Goal: Information Seeking & Learning: Learn about a topic

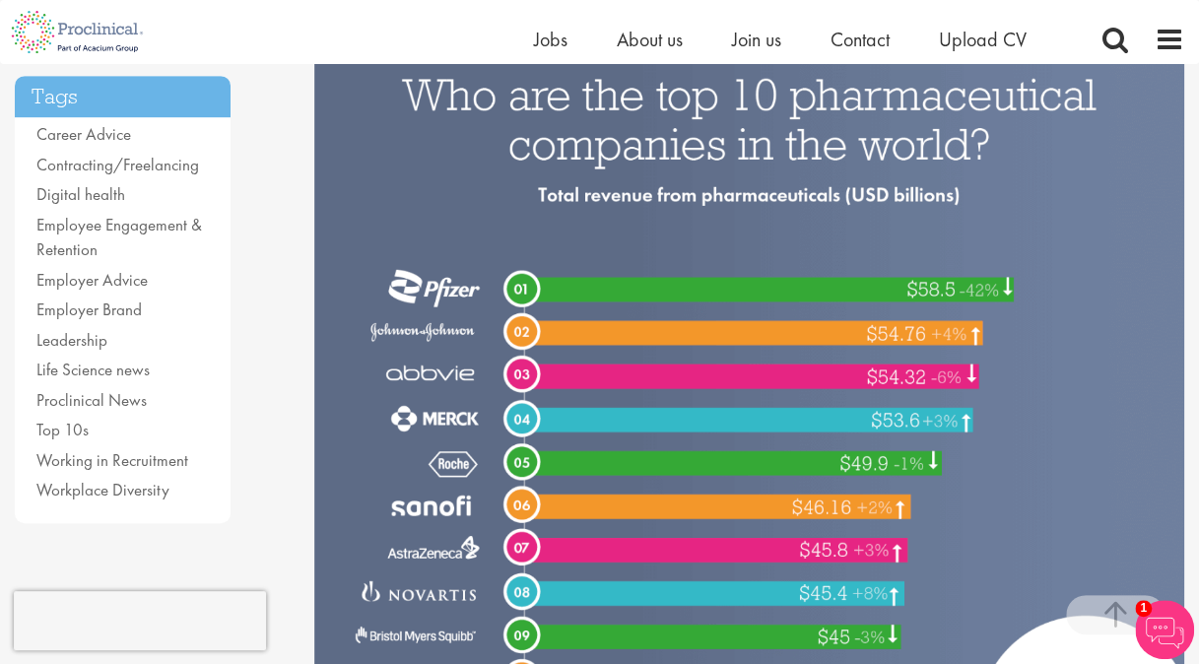
click at [641, 221] on img at bounding box center [749, 389] width 870 height 725
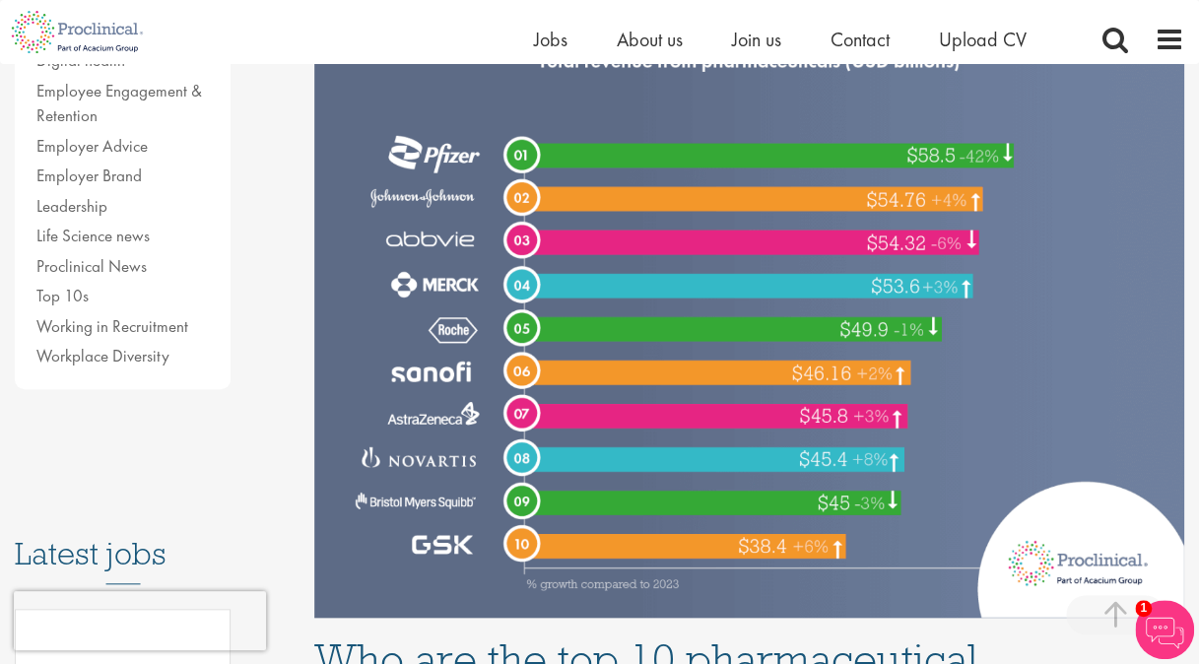
scroll to position [574, 0]
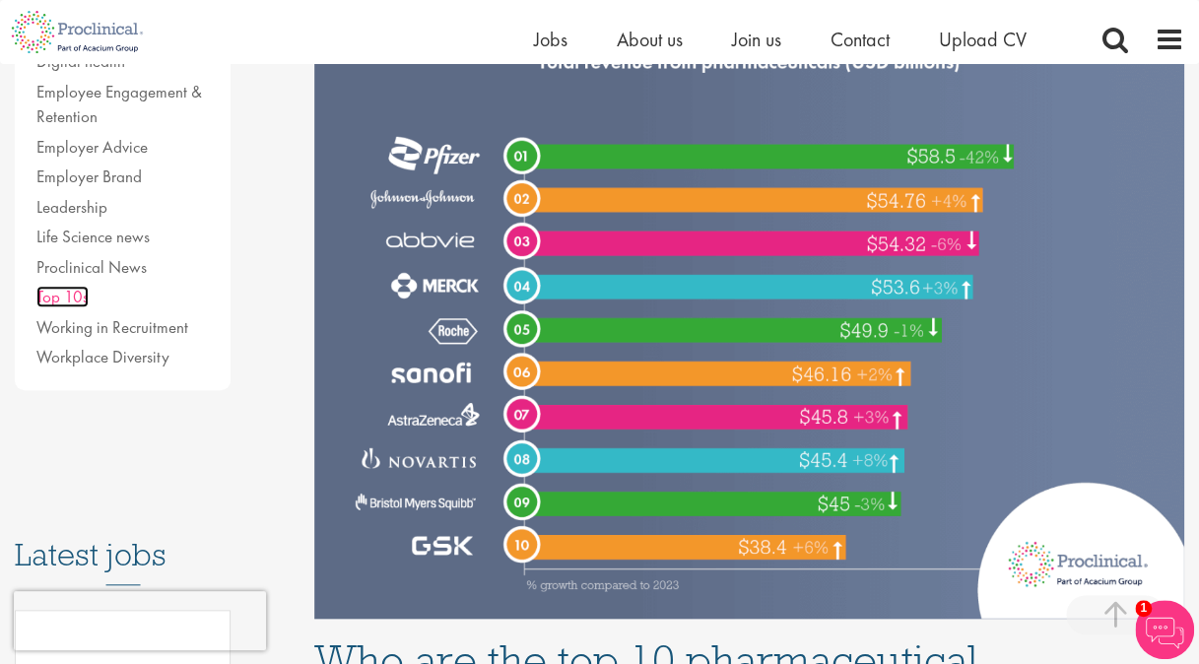
click at [57, 302] on link "Top 10s" at bounding box center [62, 297] width 52 height 22
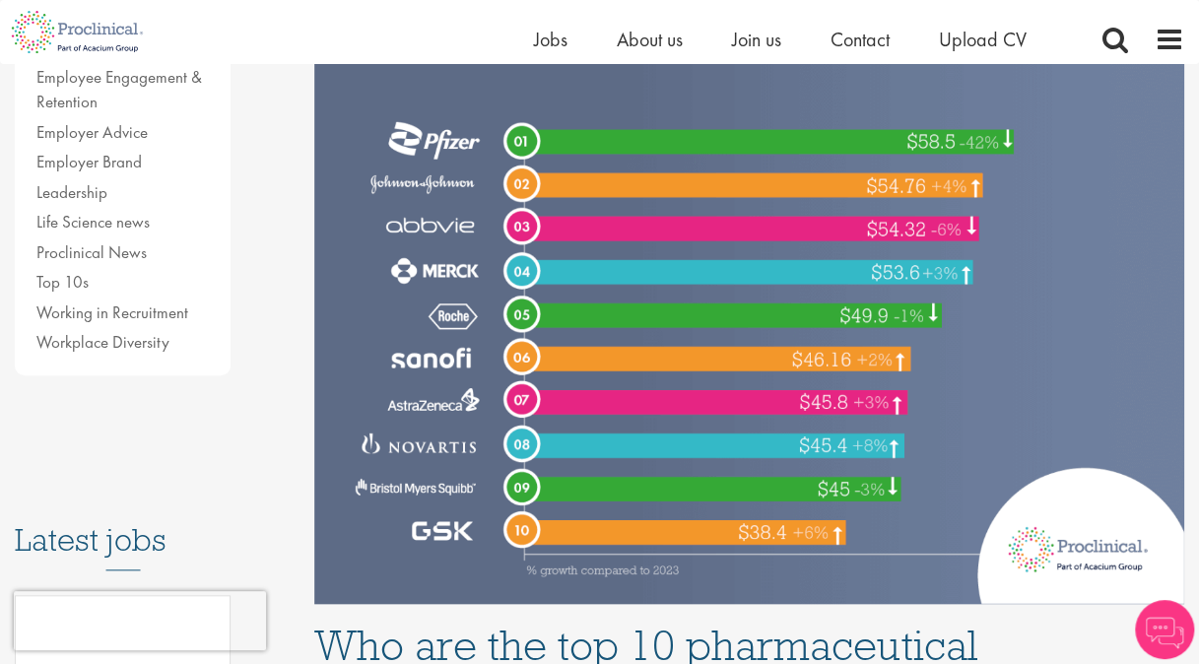
scroll to position [574, 0]
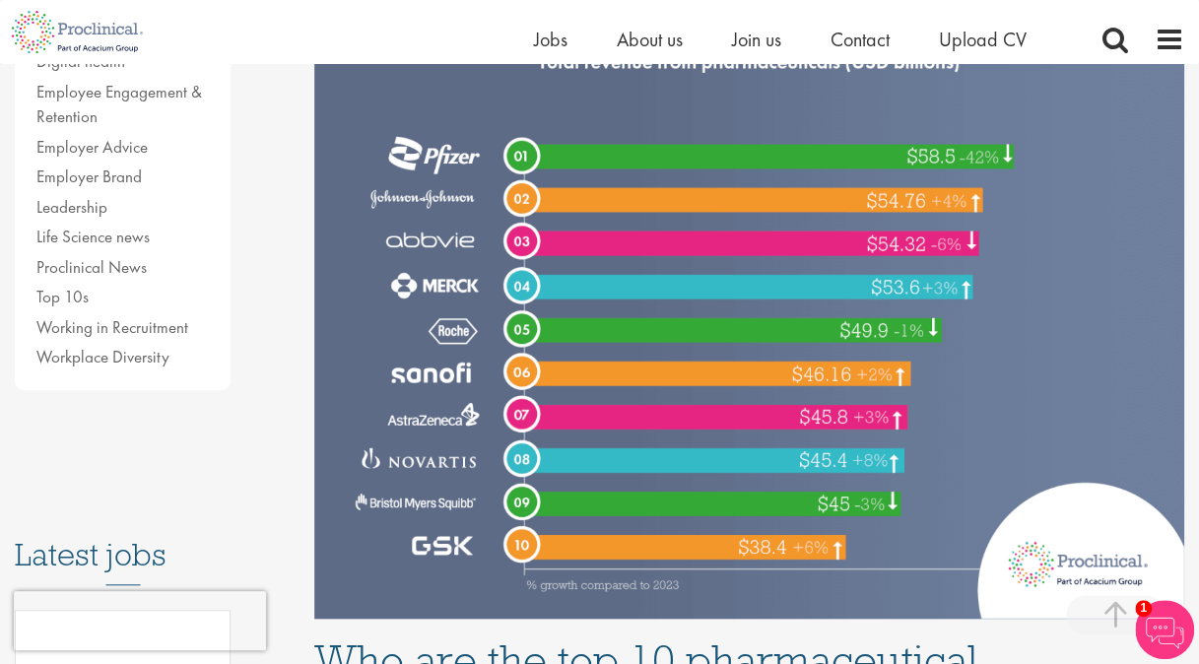
click at [779, 140] on img at bounding box center [749, 256] width 870 height 725
click at [709, 548] on img at bounding box center [749, 256] width 870 height 725
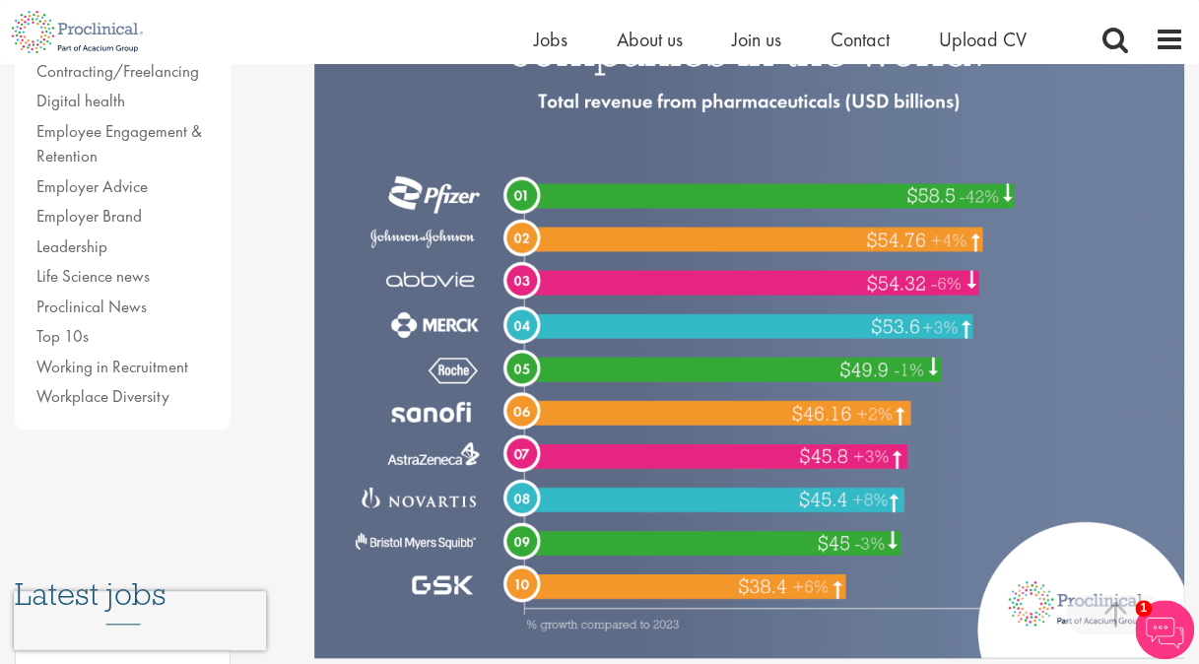
scroll to position [525, 0]
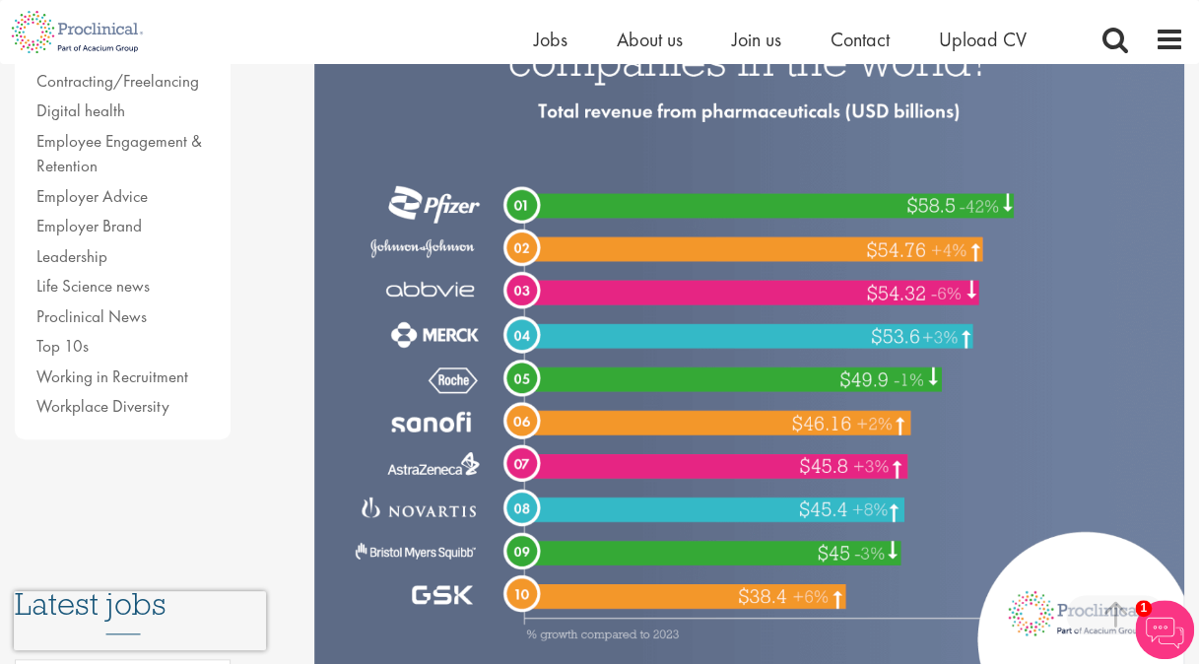
click at [321, 116] on img at bounding box center [749, 305] width 870 height 725
click at [933, 549] on img at bounding box center [749, 305] width 870 height 725
click at [928, 503] on img at bounding box center [749, 305] width 870 height 725
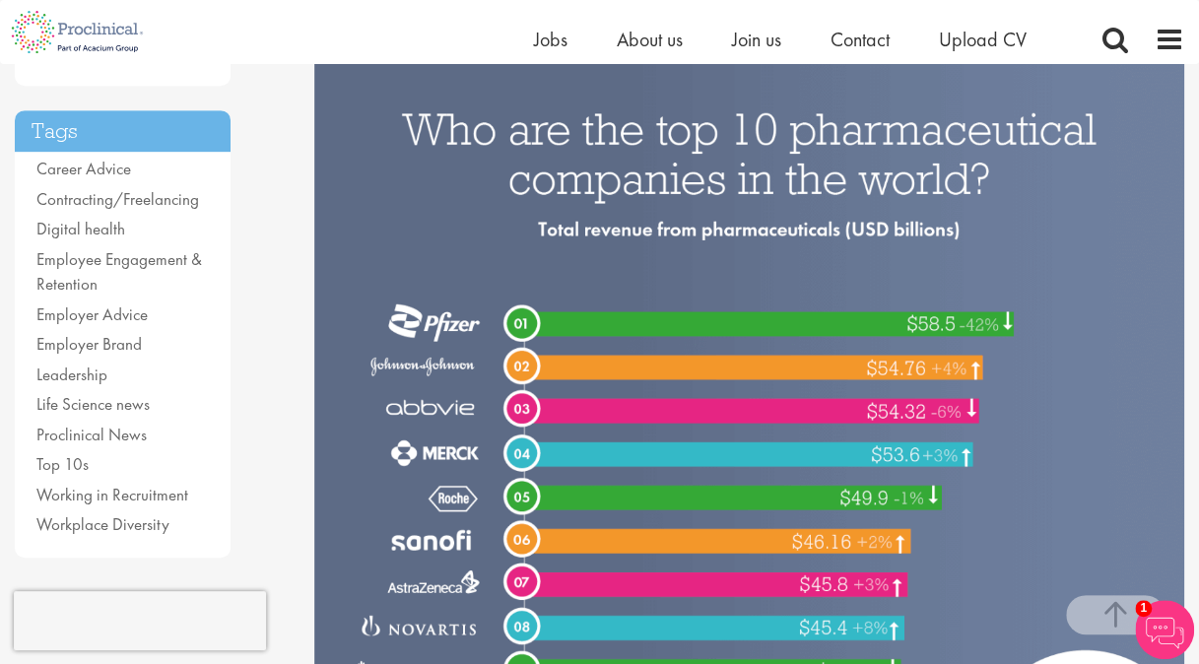
scroll to position [448, 0]
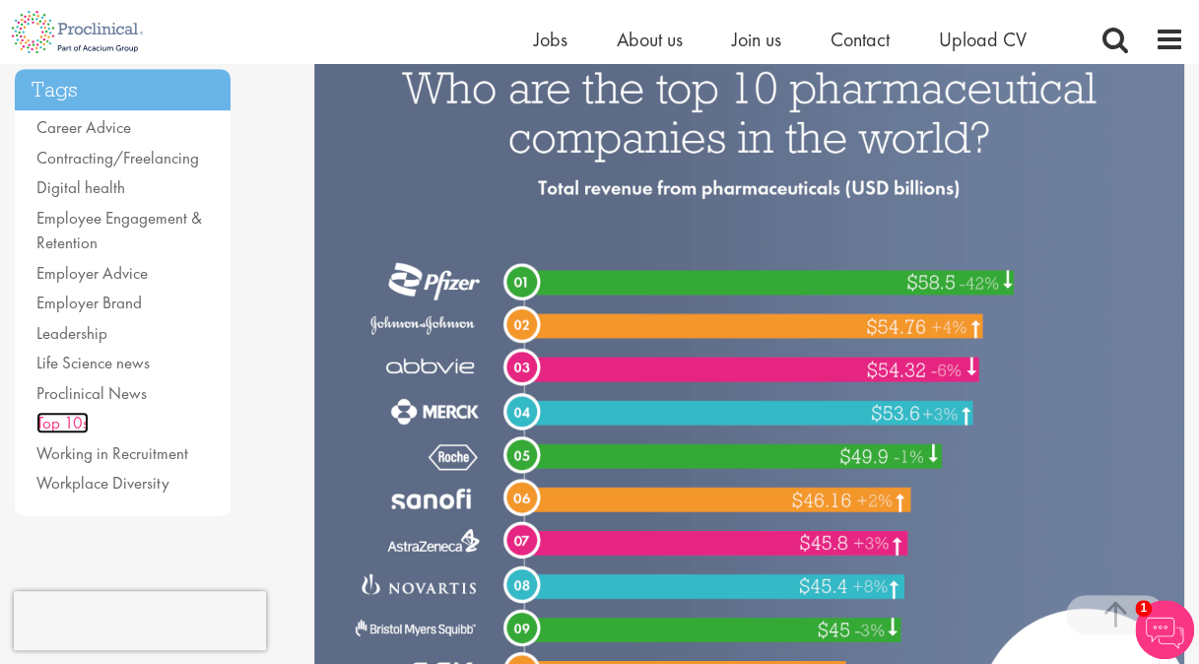
click at [59, 414] on link "Top 10s" at bounding box center [62, 423] width 52 height 22
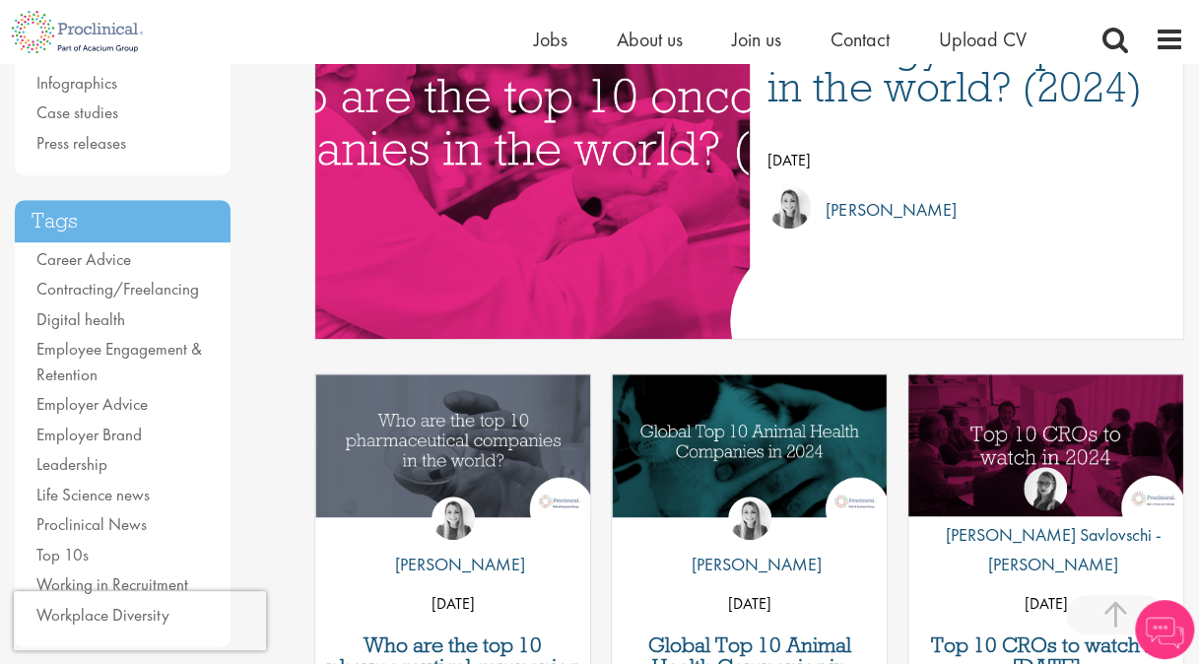
scroll to position [425, 0]
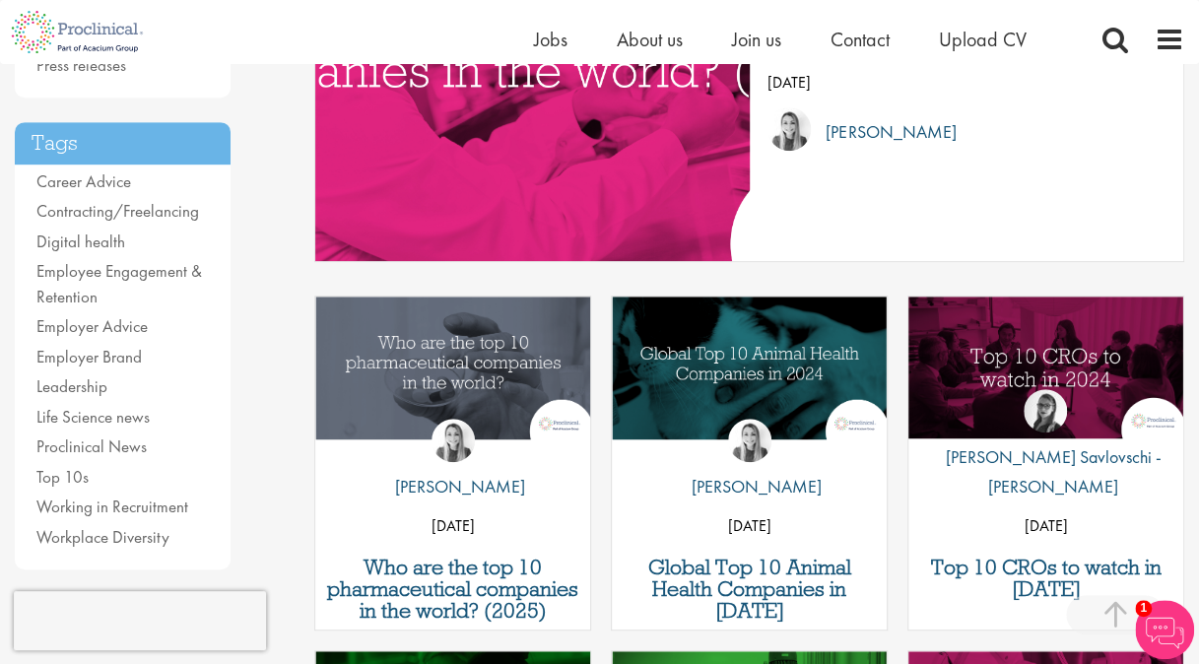
click at [536, 408] on div "by Hannah Burke 30 Jul 24" at bounding box center [452, 472] width 275 height 157
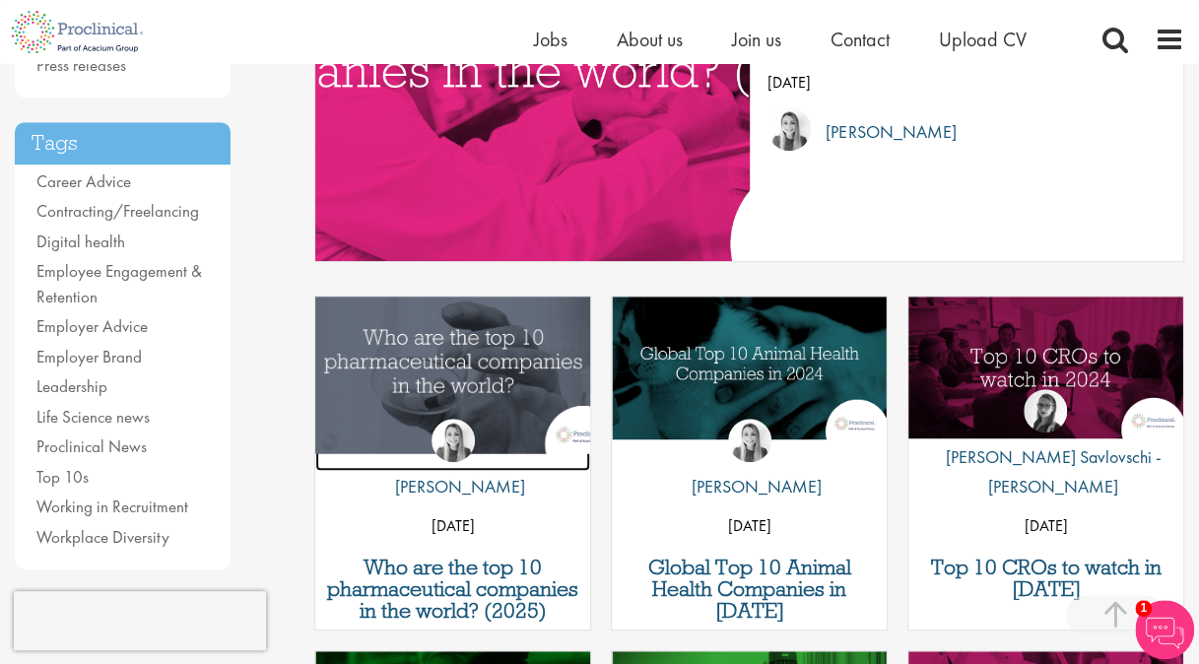
click at [510, 370] on img "Link to a post" at bounding box center [453, 367] width 330 height 171
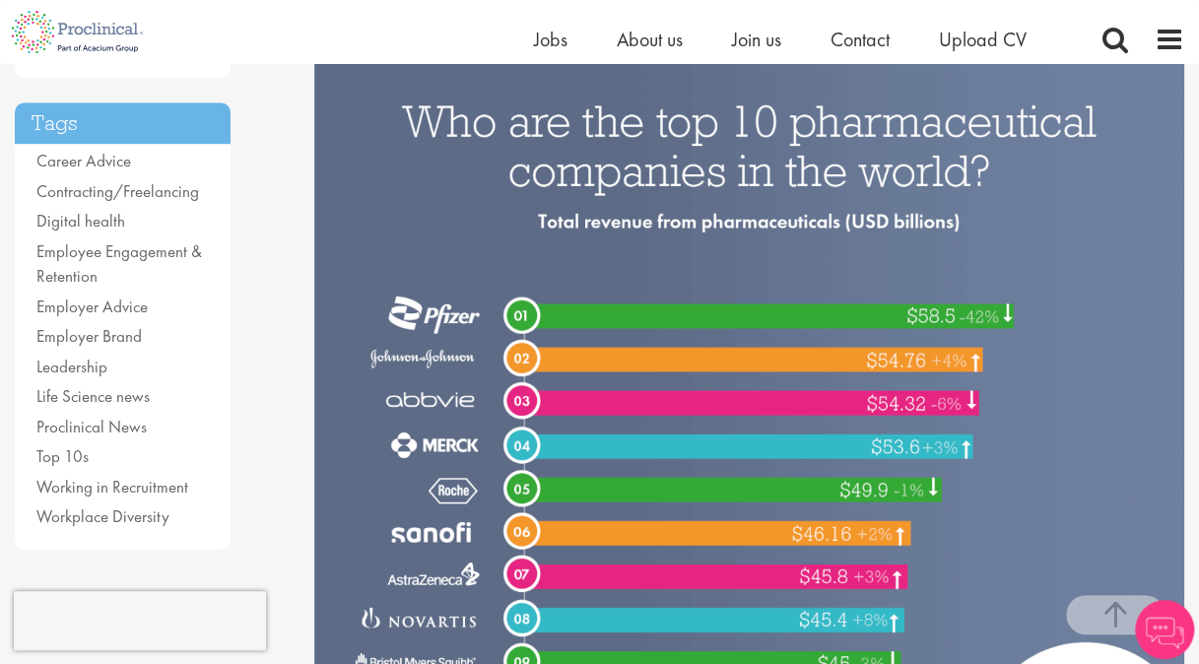
scroll to position [319, 0]
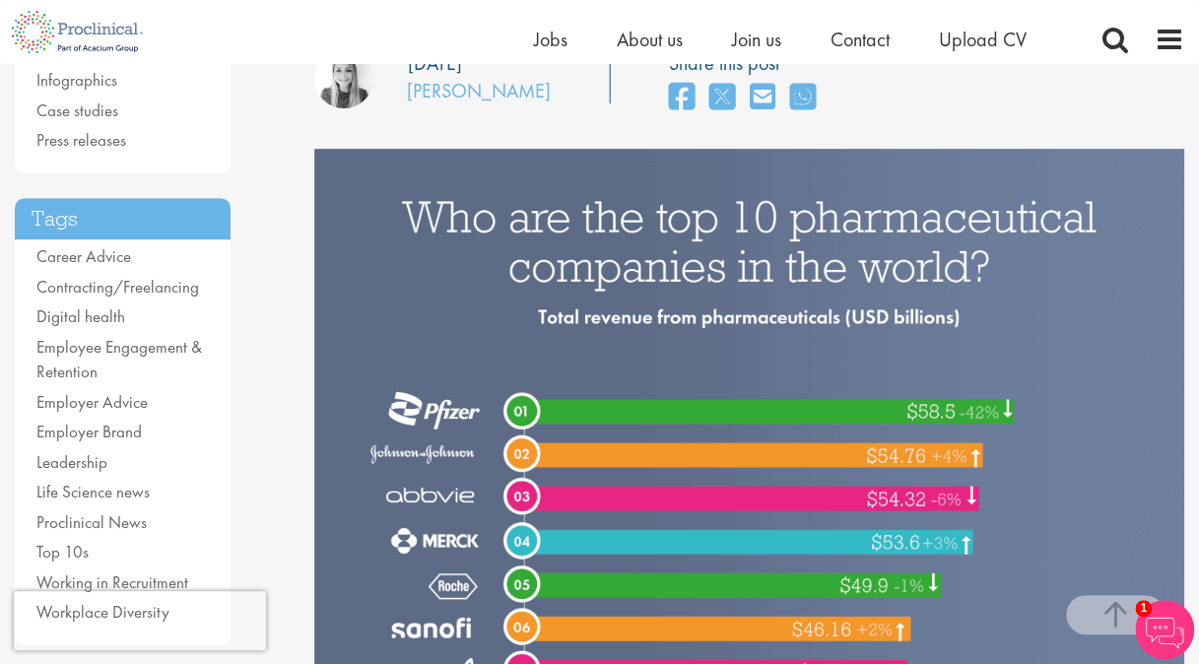
drag, startPoint x: 147, startPoint y: 4, endPoint x: 619, endPoint y: 144, distance: 492.3
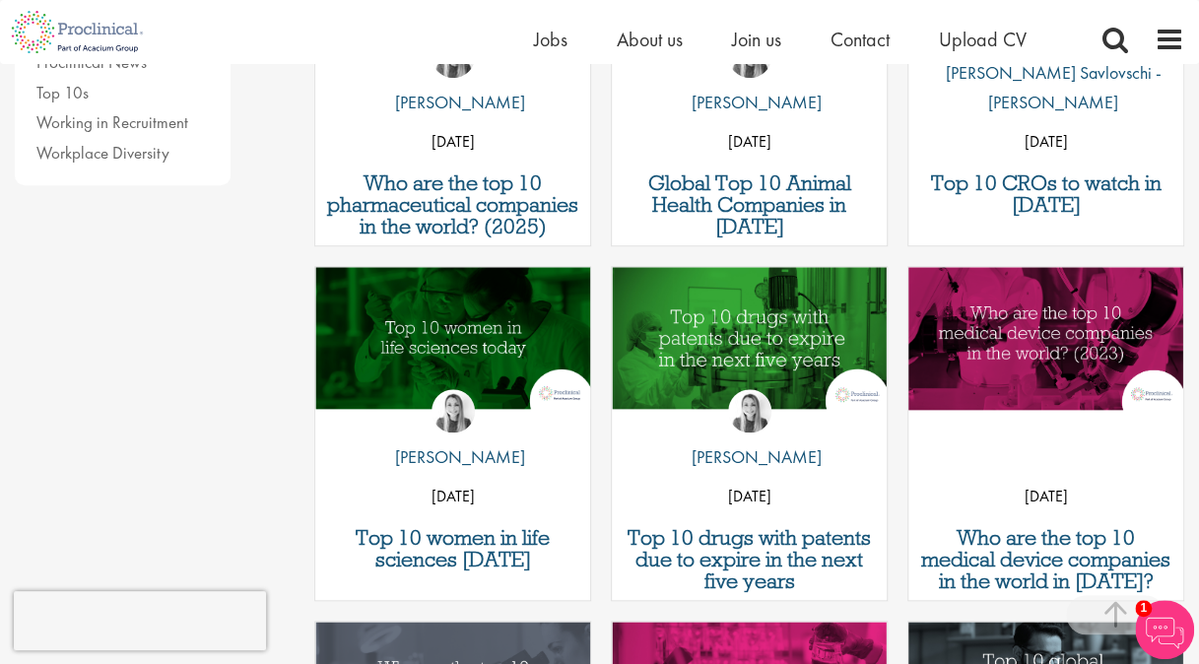
scroll to position [808, 0]
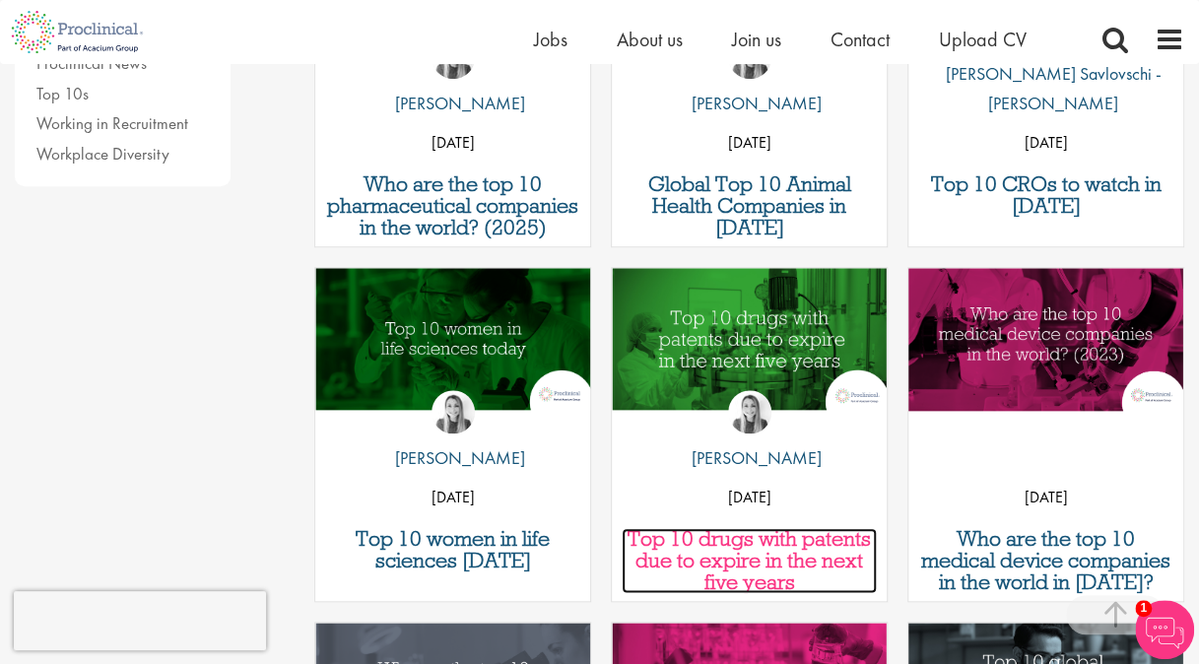
click at [745, 541] on h3 "Top 10 drugs with patents due to expire in the next five years" at bounding box center [749, 560] width 255 height 65
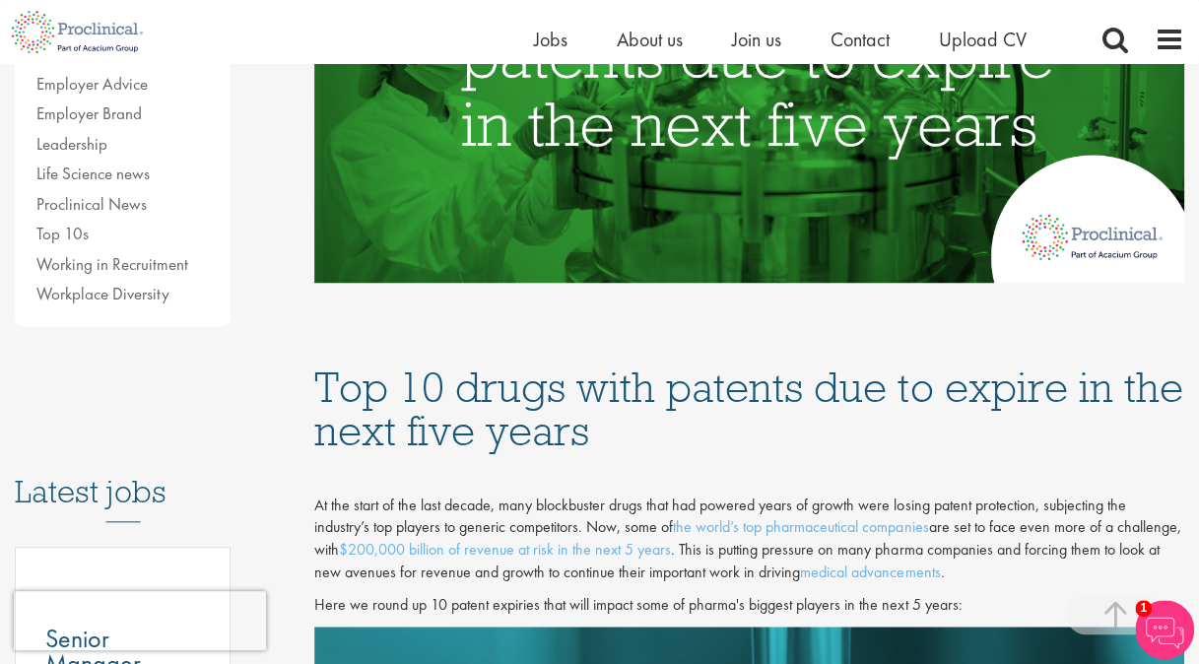
scroll to position [639, 0]
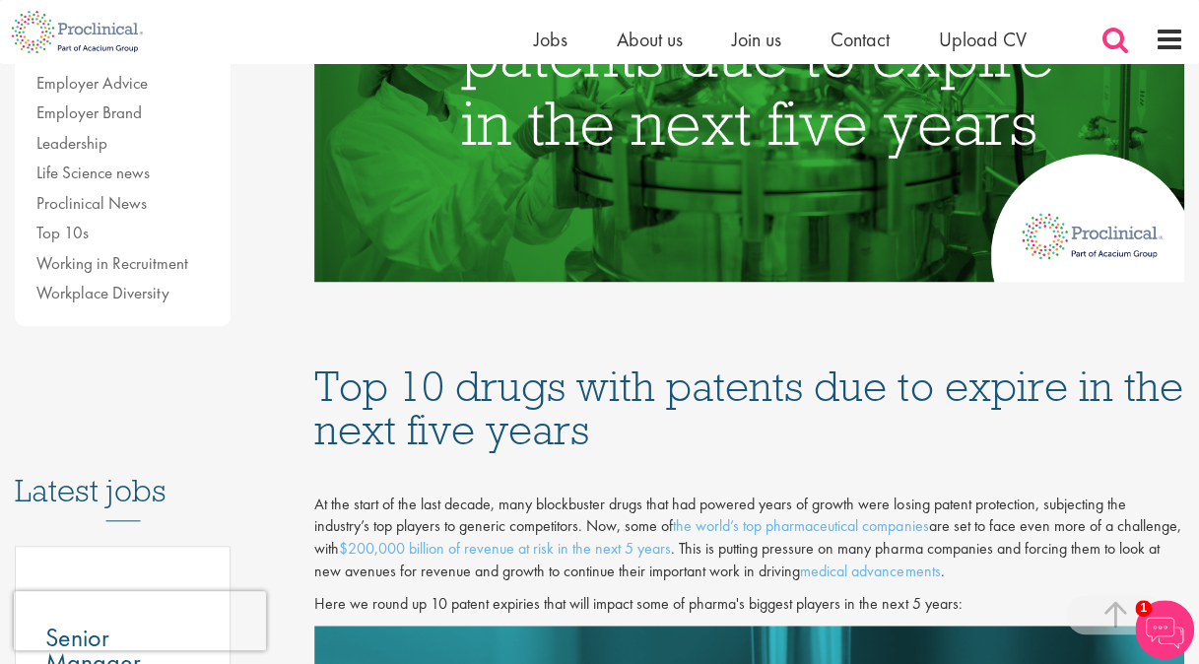
click at [1117, 42] on span at bounding box center [1116, 40] width 30 height 30
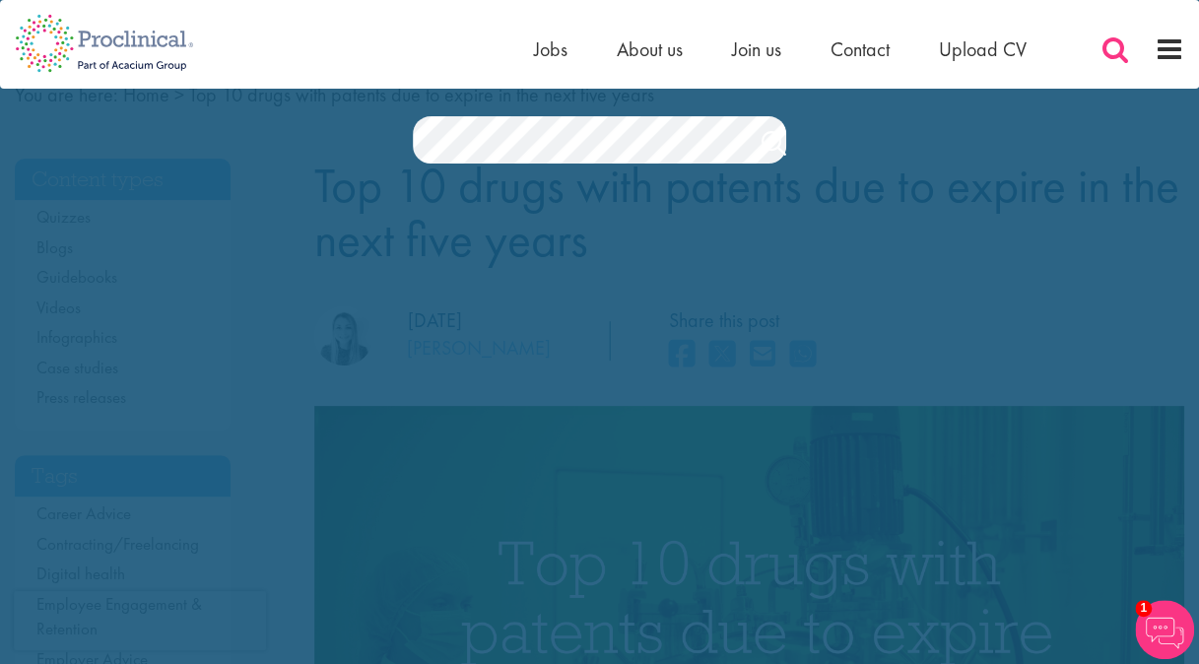
scroll to position [0, 0]
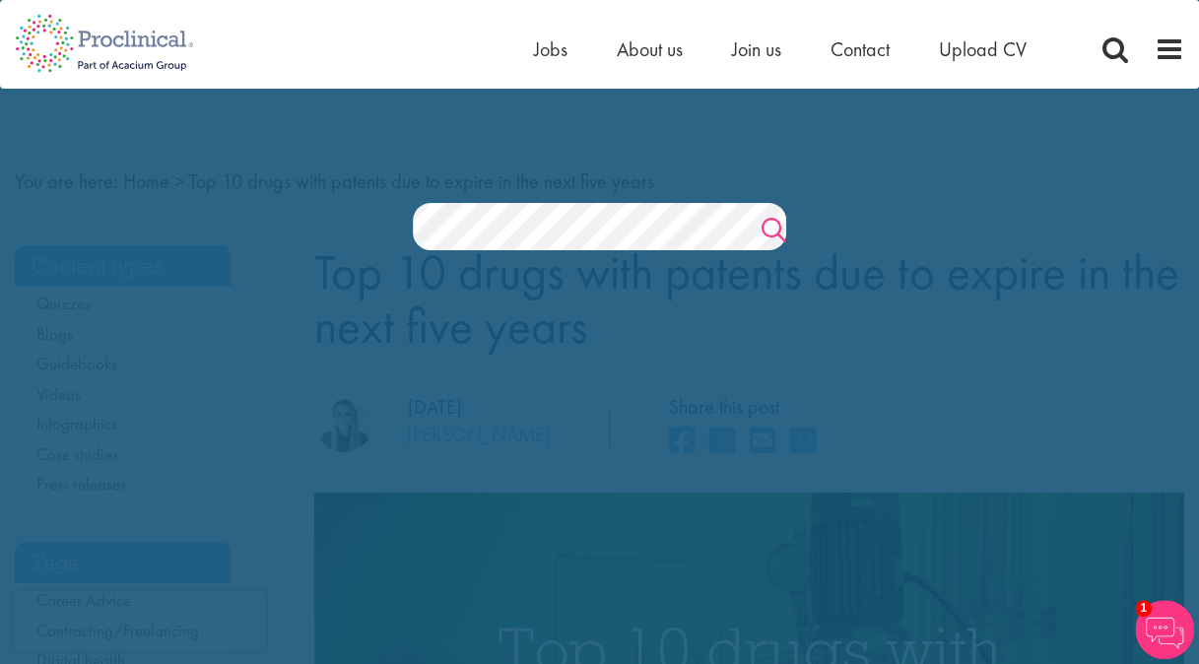
click at [766, 231] on link "Search" at bounding box center [774, 232] width 25 height 39
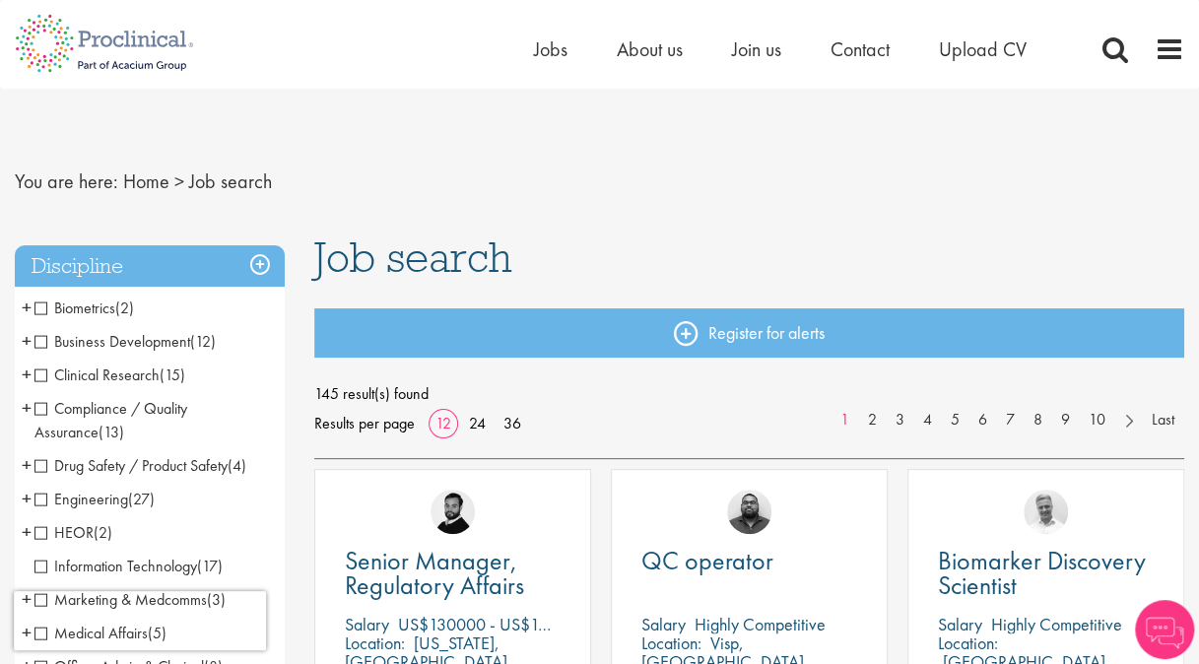
click at [1095, 37] on div "Home Jobs About us Join us Contact Upload CV" at bounding box center [859, 53] width 650 height 39
drag, startPoint x: 1095, startPoint y: 37, endPoint x: 1101, endPoint y: 46, distance: 10.7
click at [1095, 37] on div "Home Jobs About us Join us Contact Upload CV" at bounding box center [859, 53] width 650 height 39
click at [1116, 56] on span at bounding box center [1116, 49] width 30 height 30
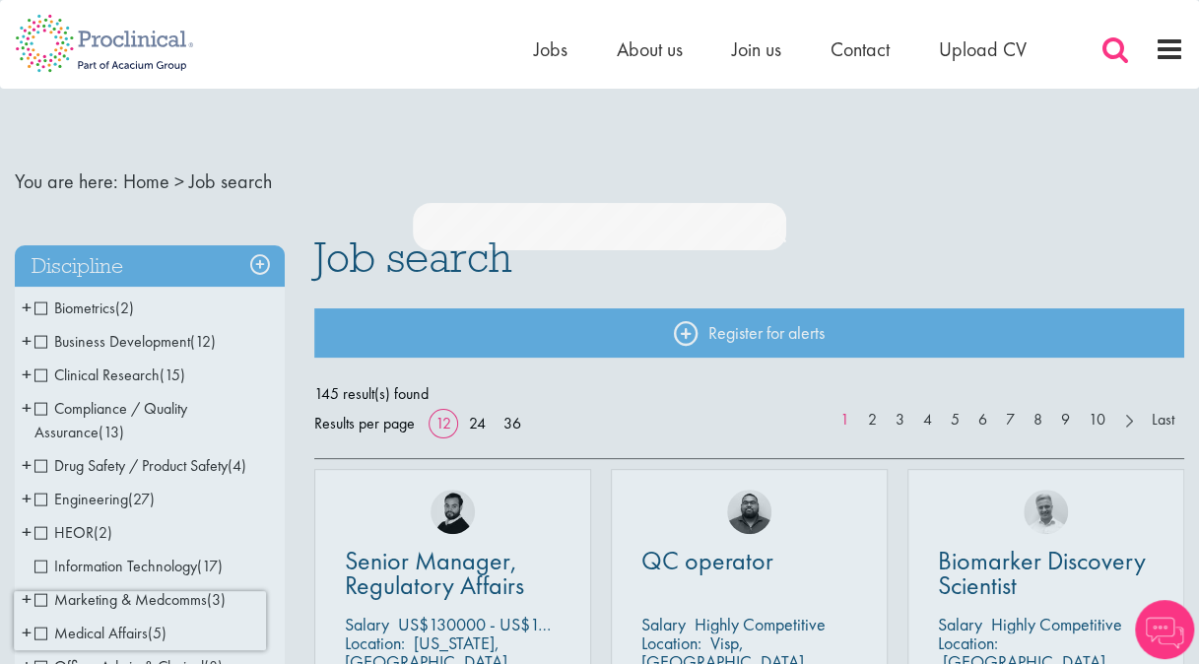
click at [1116, 56] on span at bounding box center [1116, 49] width 30 height 30
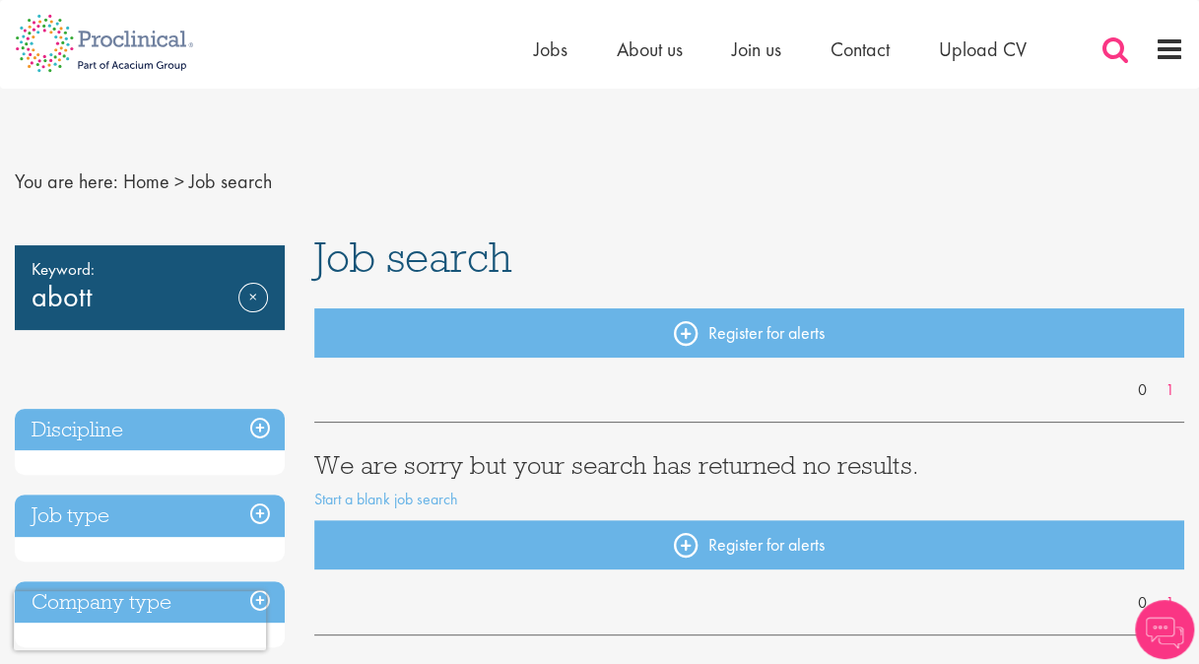
click at [1115, 40] on span at bounding box center [1116, 49] width 30 height 30
